Goal: Check status: Check status

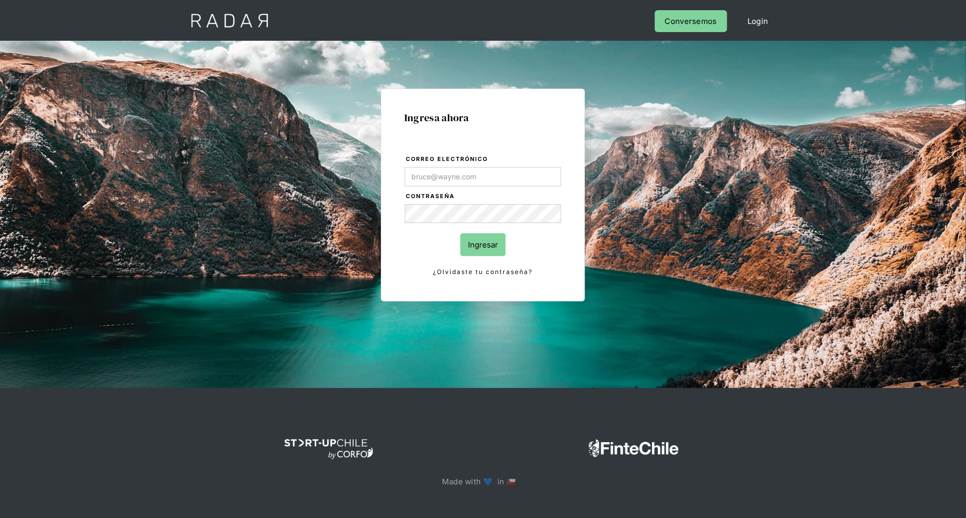
type input "[PERSON_NAME][EMAIL_ADDRESS][DOMAIN_NAME]"
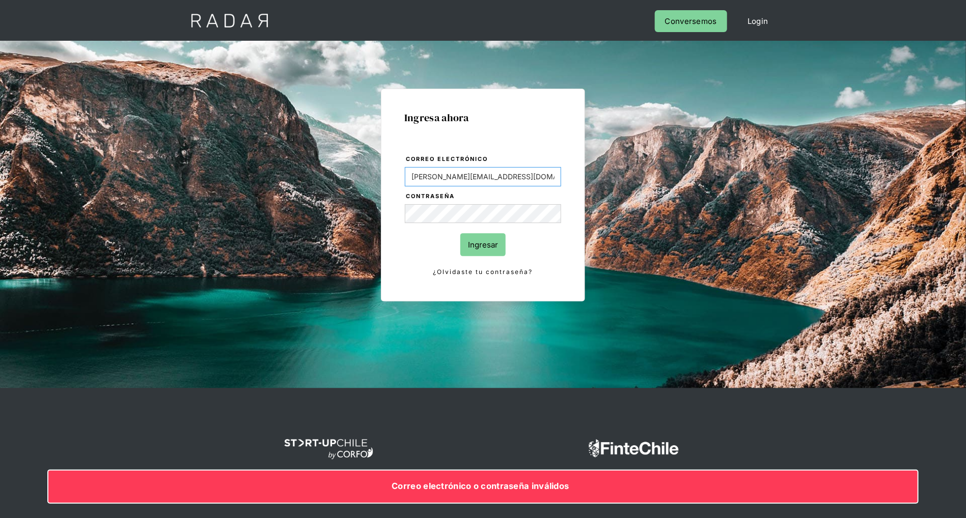
click at [502, 175] on input "[PERSON_NAME][EMAIL_ADDRESS][DOMAIN_NAME]" at bounding box center [483, 176] width 156 height 19
click at [483, 517] on com-1password-button at bounding box center [483, 524] width 0 height 0
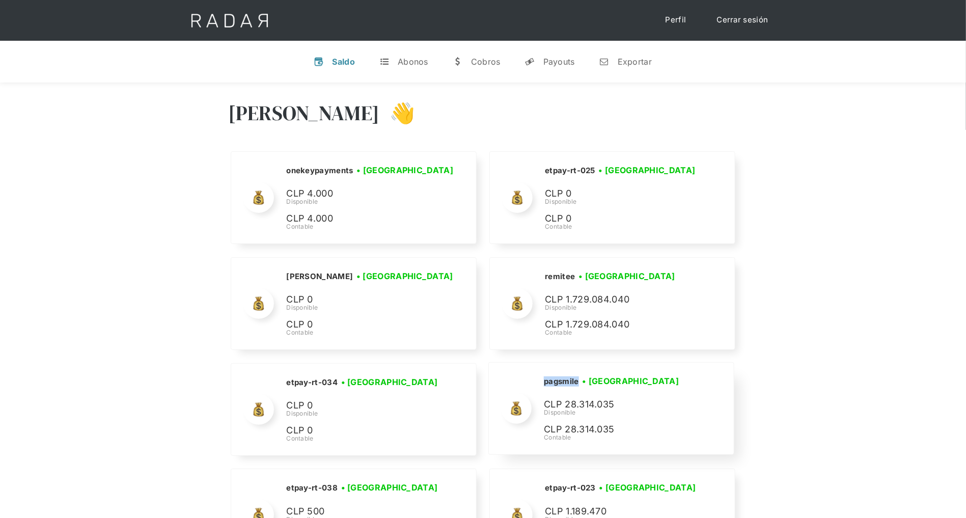
drag, startPoint x: 577, startPoint y: 381, endPoint x: 540, endPoint y: 381, distance: 37.2
click at [540, 381] on div "pagsmile • Conectada • Desconectada CLP 28.314.035 Disponible CLP 28.314.035 Co…" at bounding box center [611, 408] width 244 height 92
copy h2 "pagsmile"
